Goal: Task Accomplishment & Management: Manage account settings

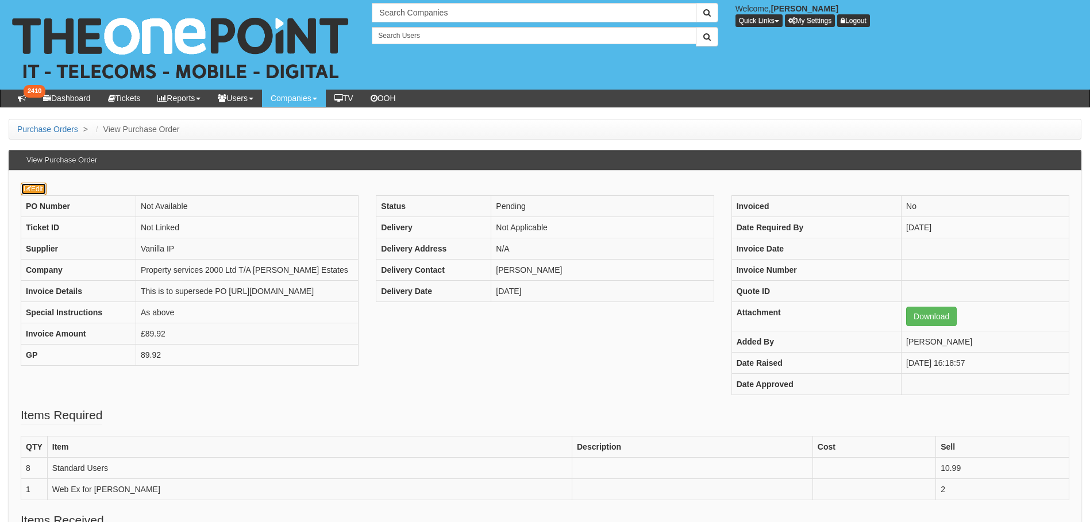
click at [40, 188] on link "Edit" at bounding box center [34, 189] width 26 height 13
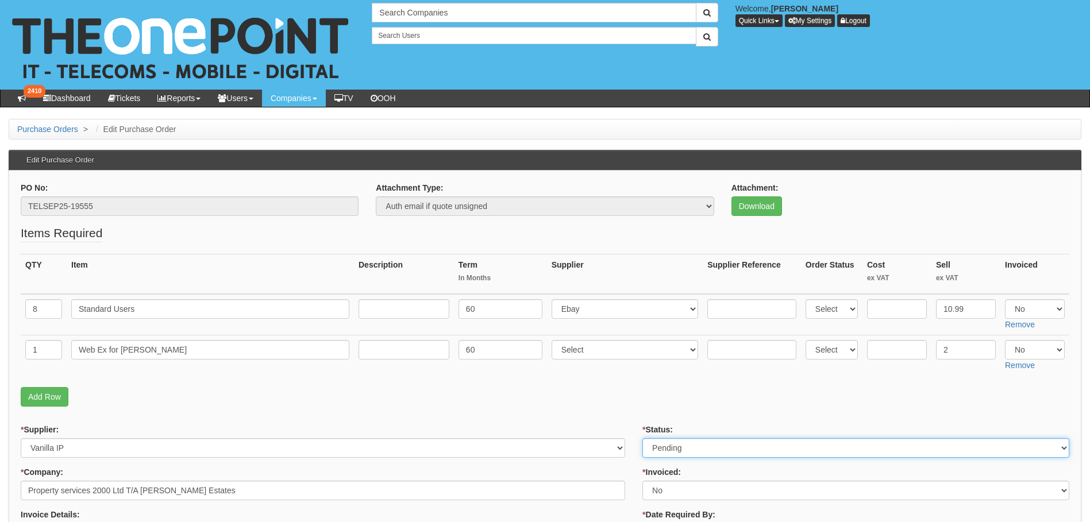
click at [678, 444] on select "Select Approved Completed Delivered Invoiced Ordered Ordered to site Part Order…" at bounding box center [855, 448] width 427 height 20
select select "6"
click at [642, 438] on select "Select Approved Completed Delivered Invoiced Ordered Ordered to site Part Order…" at bounding box center [855, 448] width 427 height 20
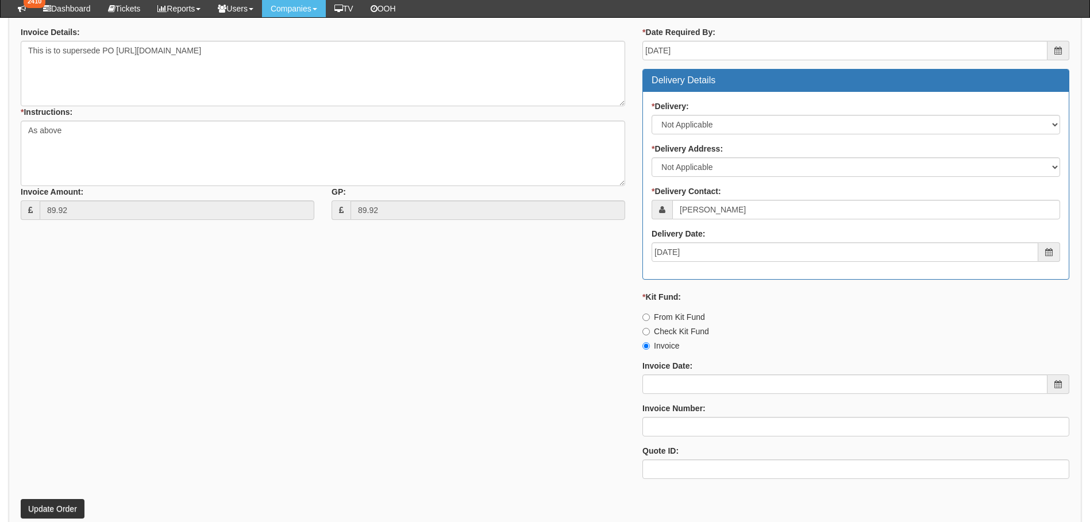
scroll to position [460, 0]
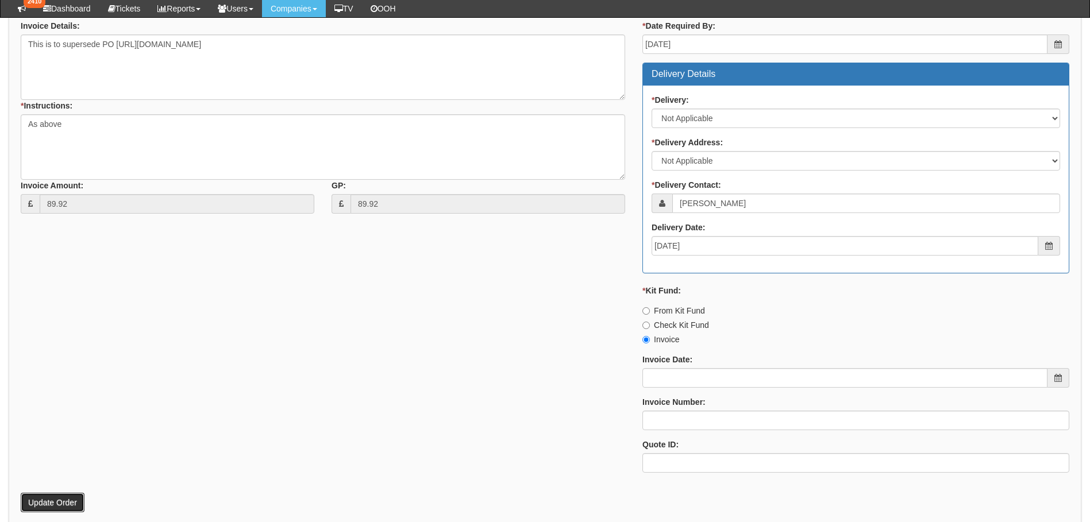
click at [48, 499] on button "Update Order" at bounding box center [53, 503] width 64 height 20
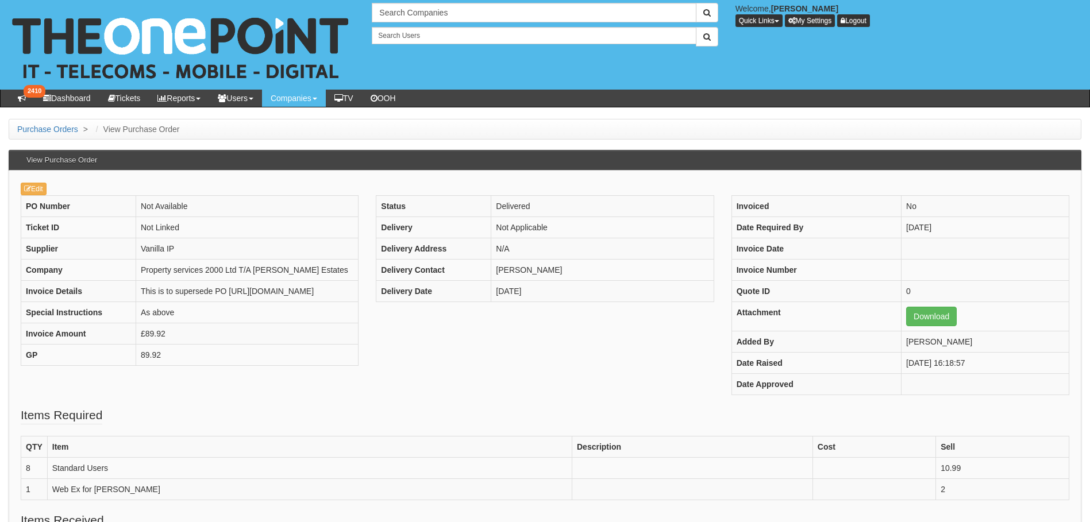
scroll to position [172, 0]
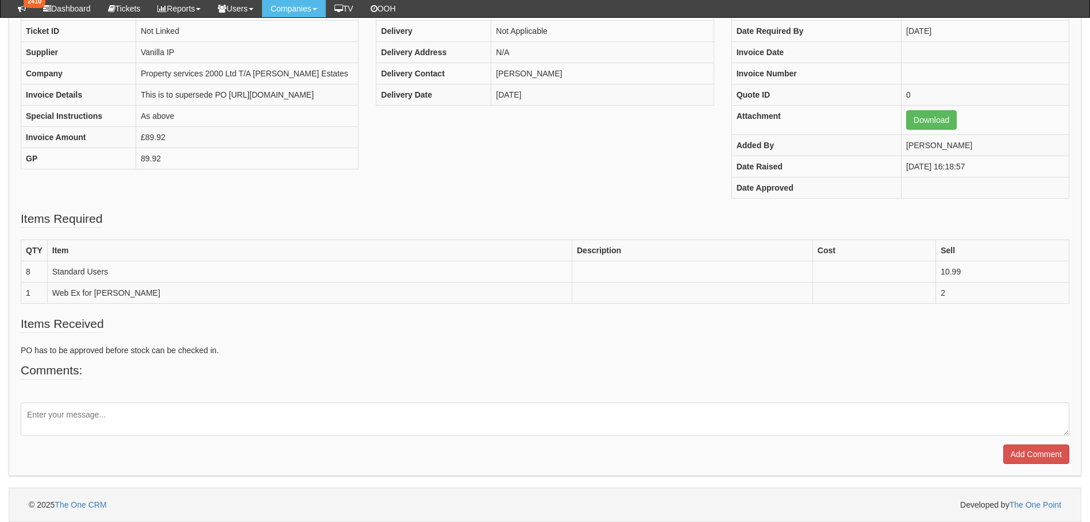
click at [98, 421] on textarea at bounding box center [545, 419] width 1049 height 33
type textarea "VoIP renewal completed"
click at [1032, 455] on input "Add Comment" at bounding box center [1036, 455] width 66 height 20
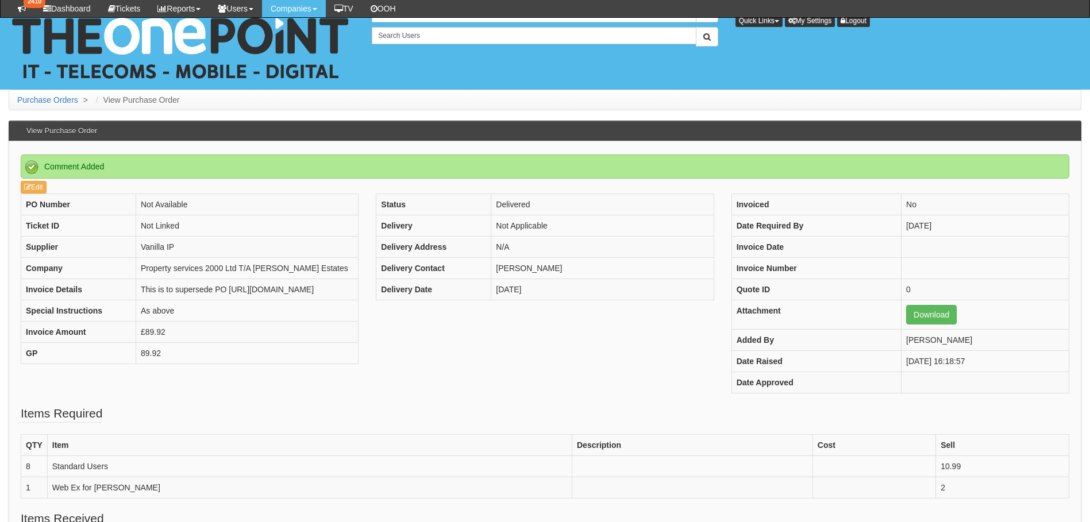
scroll to position [251, 0]
